Goal: Task Accomplishment & Management: Complete application form

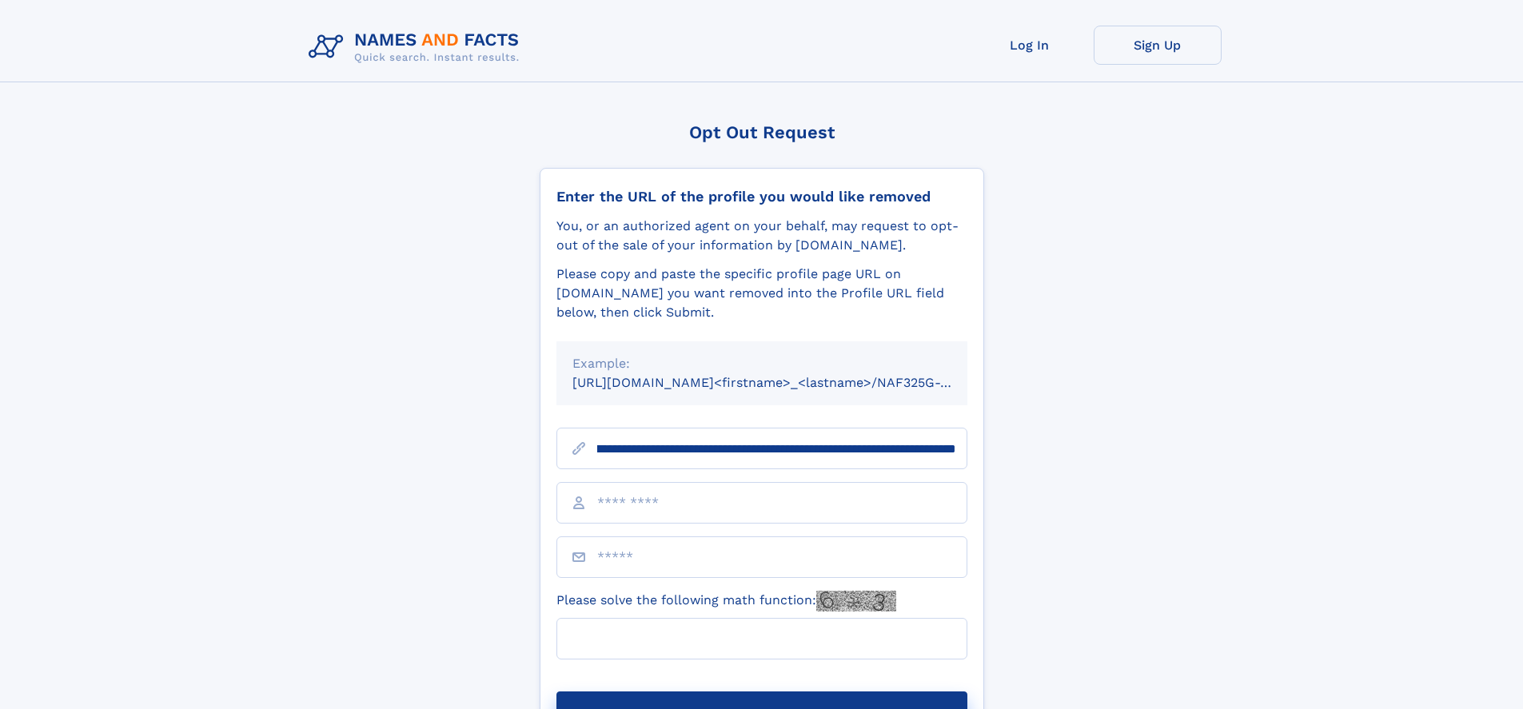
scroll to position [0, 176]
type input "**********"
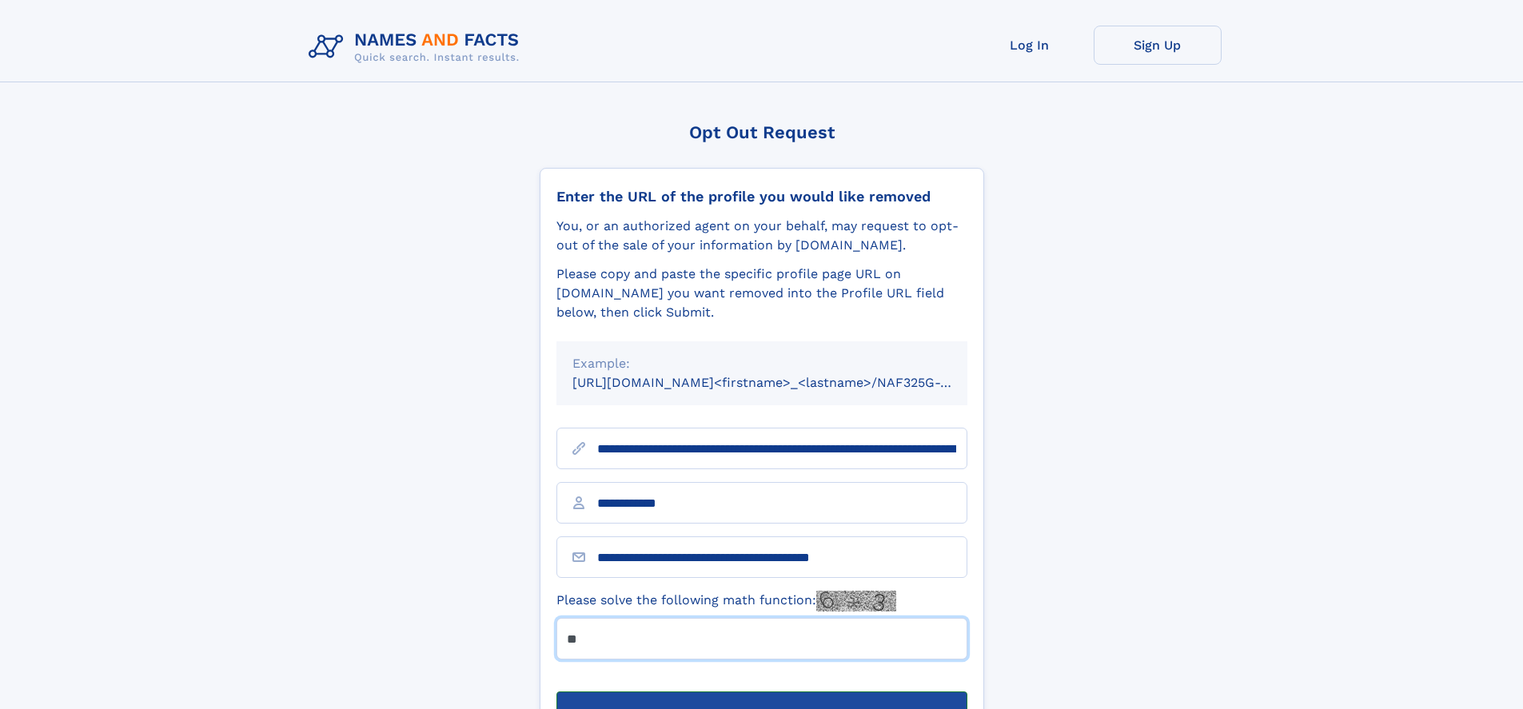
type input "**"
click at [761, 692] on button "Submit Opt Out Request" at bounding box center [761, 717] width 411 height 51
